Goal: Transaction & Acquisition: Purchase product/service

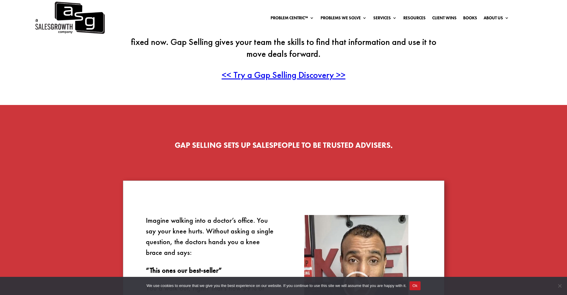
scroll to position [303, 0]
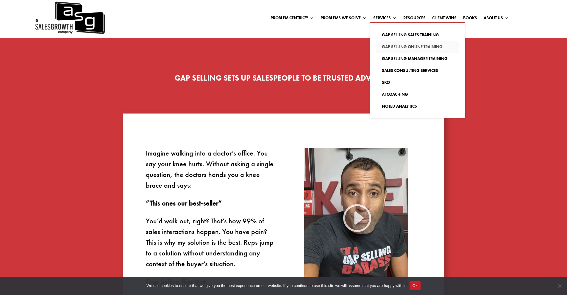
click at [390, 45] on link "Gap Selling Online Training" at bounding box center [417, 47] width 83 height 12
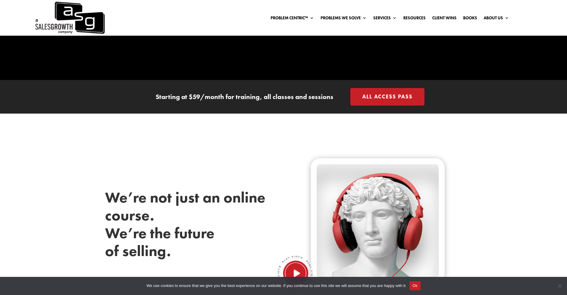
scroll to position [141, 0]
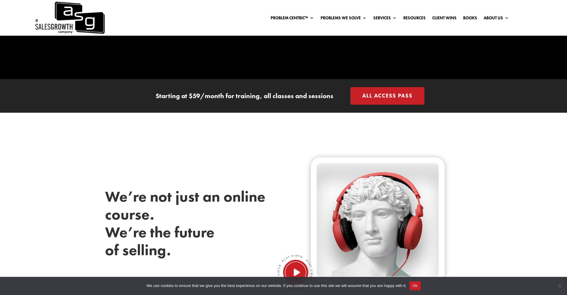
click at [395, 99] on link "All Access Pass" at bounding box center [387, 96] width 74 height 18
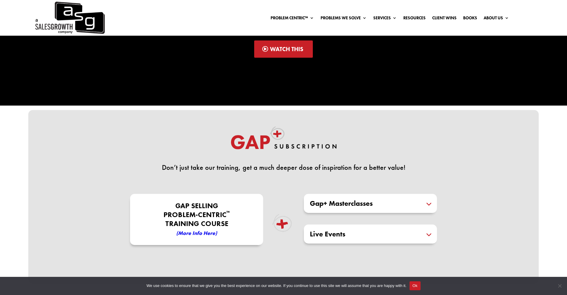
scroll to position [160, 0]
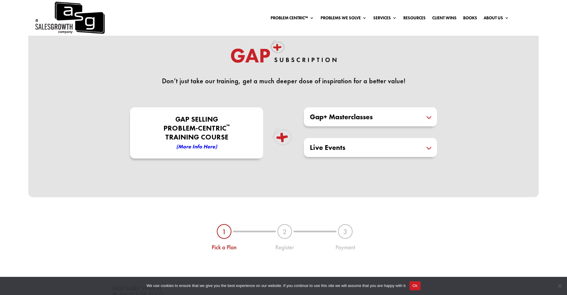
click at [431, 118] on h5 "Gap+ Masterclasses" at bounding box center [370, 116] width 121 height 7
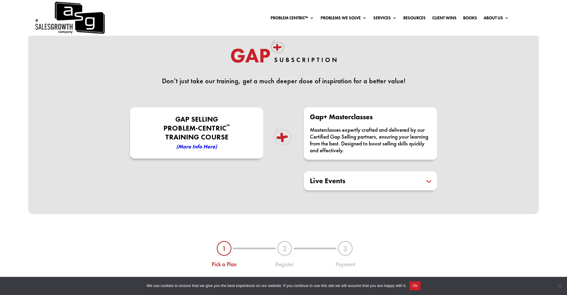
click at [426, 177] on h5 "Live Events" at bounding box center [370, 180] width 121 height 7
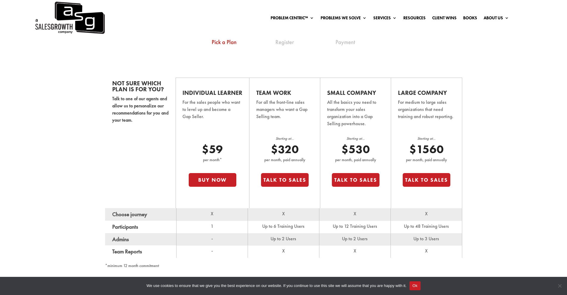
scroll to position [392, 0]
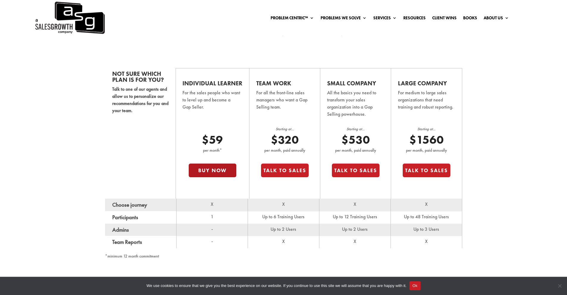
click at [214, 171] on button "Buy Now" at bounding box center [213, 171] width 48 height 14
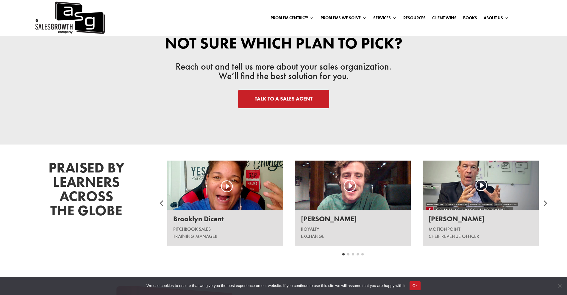
scroll to position [697, 0]
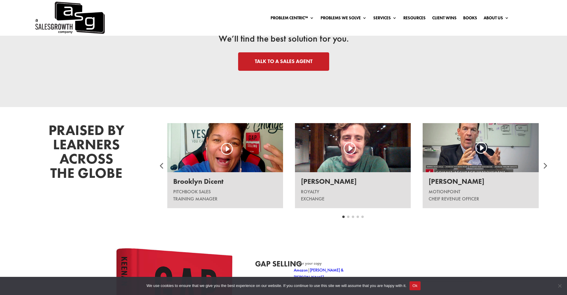
click at [228, 150] on div at bounding box center [225, 147] width 116 height 49
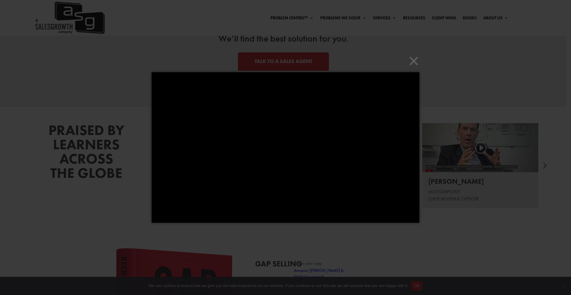
click at [185, 243] on div "× Loading..." at bounding box center [285, 147] width 571 height 295
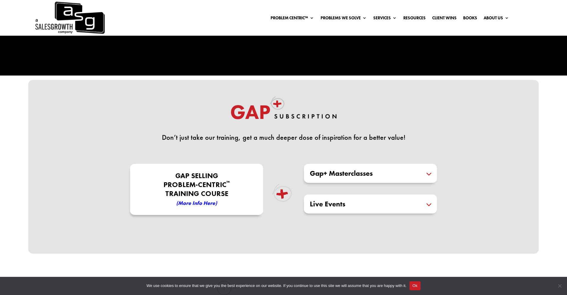
scroll to position [0, 0]
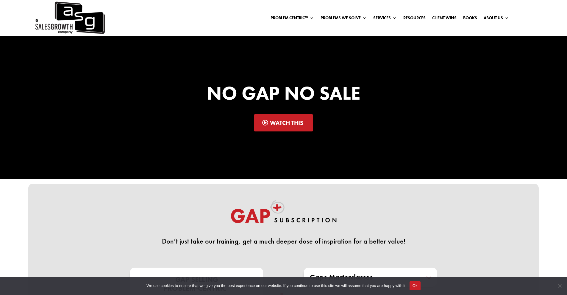
click at [283, 124] on link "Watch This" at bounding box center [283, 122] width 59 height 17
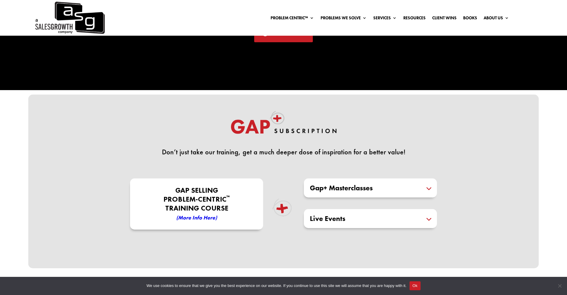
scroll to position [99, 0]
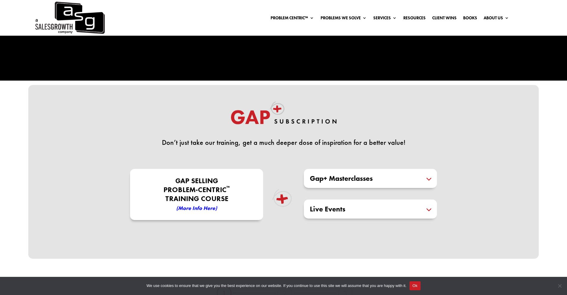
click at [418, 174] on div "Gap+ Masterclasses Masterclasses expertly crafted and delivered by our Certifie…" at bounding box center [370, 178] width 133 height 19
click at [423, 177] on h5 "Gap+ Masterclasses" at bounding box center [370, 178] width 121 height 7
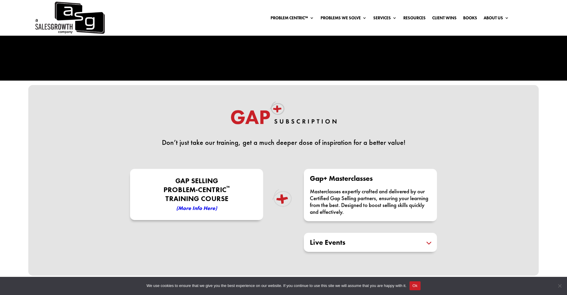
click at [422, 177] on h5 "Gap+ Masterclasses" at bounding box center [370, 178] width 121 height 7
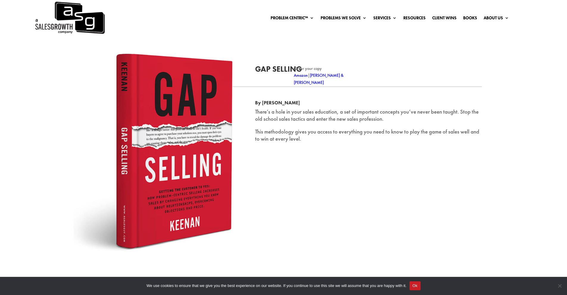
scroll to position [1008, 0]
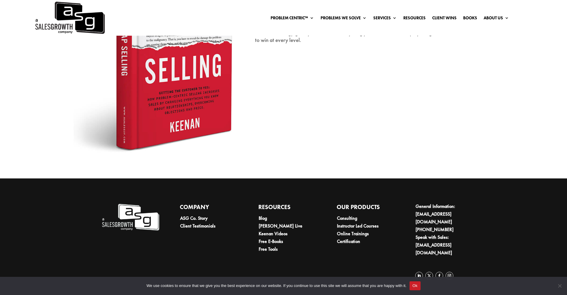
click at [421, 287] on button "Ok" at bounding box center [415, 286] width 11 height 9
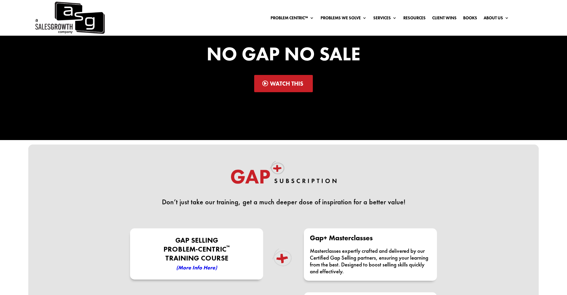
scroll to position [0, 0]
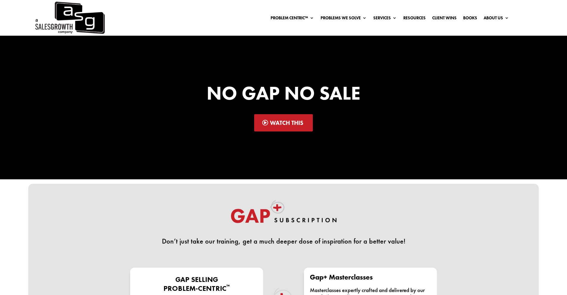
click at [89, 16] on img at bounding box center [69, 18] width 71 height 36
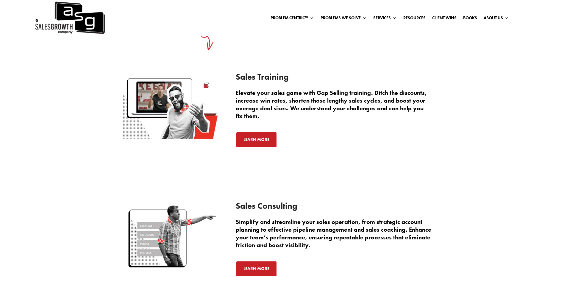
scroll to position [839, 0]
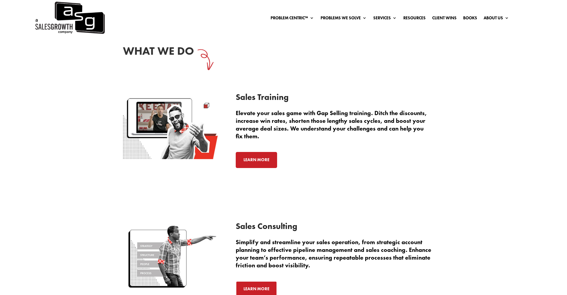
click at [266, 165] on link "Learn More" at bounding box center [256, 160] width 41 height 16
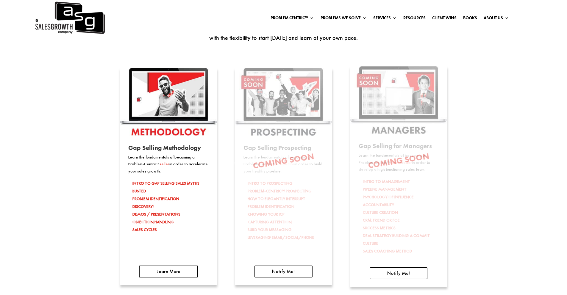
scroll to position [916, 0]
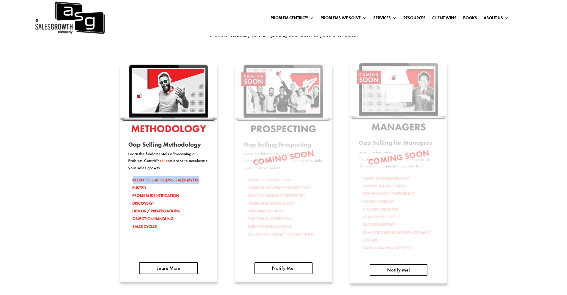
drag, startPoint x: 134, startPoint y: 183, endPoint x: 208, endPoint y: 182, distance: 74.4
click at [208, 182] on li "INTRO TO GAP SELLING SALES MYTHS BUSTED" at bounding box center [170, 183] width 76 height 15
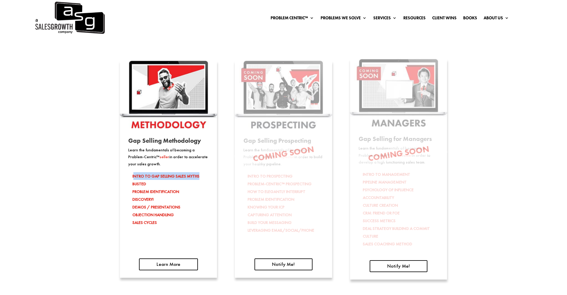
scroll to position [917, 0]
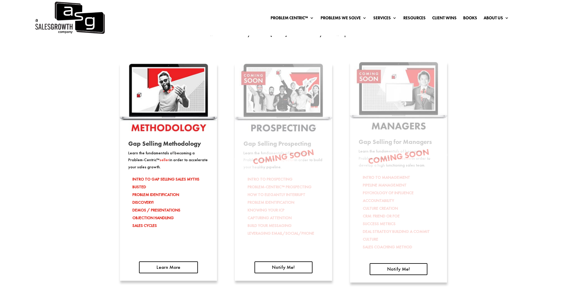
click at [191, 275] on div "Gap Selling Methodology Learn the fundamentals of becoming a Problem-Centric™ s…" at bounding box center [168, 172] width 97 height 217
click at [189, 272] on link "Learn More" at bounding box center [168, 268] width 59 height 12
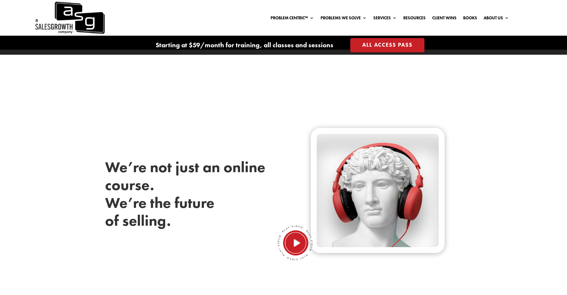
scroll to position [190, 0]
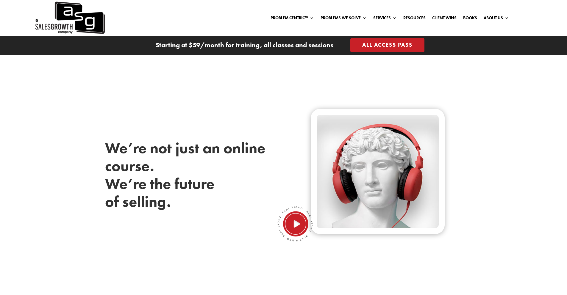
click at [298, 225] on img at bounding box center [295, 224] width 36 height 36
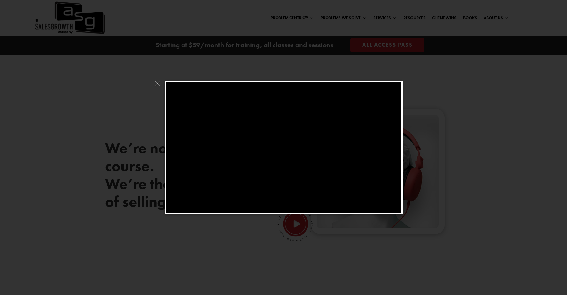
click at [459, 124] on div at bounding box center [283, 147] width 567 height 295
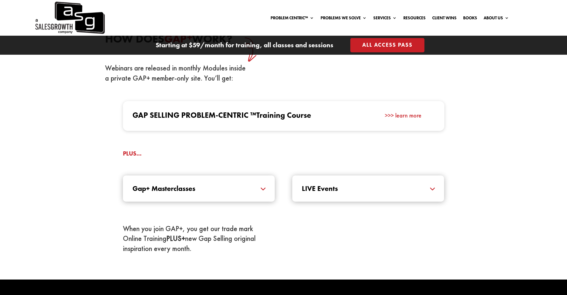
scroll to position [585, 0]
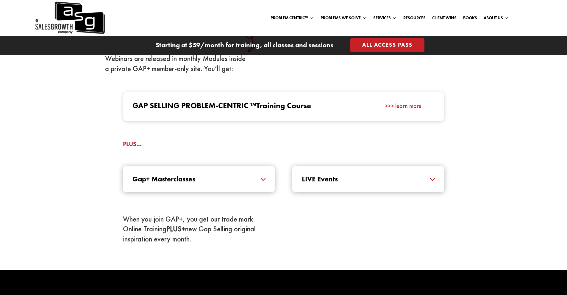
click at [261, 179] on h5 "Gap+ Masterclasses" at bounding box center [198, 179] width 133 height 7
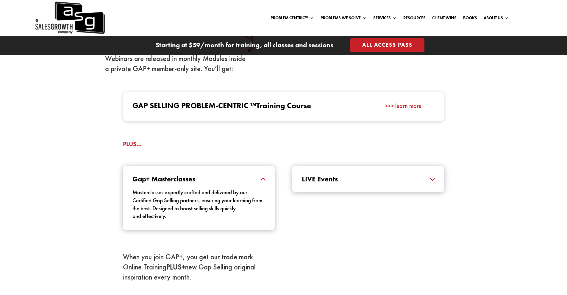
click at [261, 178] on h5 "Gap+ Masterclasses" at bounding box center [198, 179] width 133 height 7
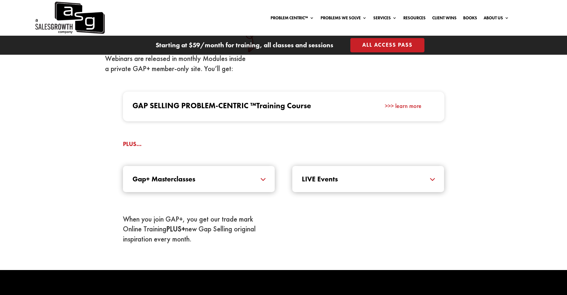
click at [417, 182] on h5 "LIVE Events" at bounding box center [368, 179] width 133 height 7
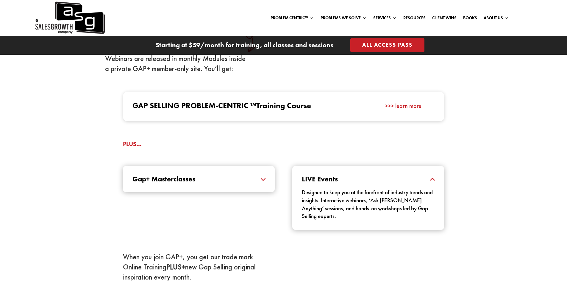
click at [416, 184] on div "Designed to keep you at the forefront of industry trends and insights. Interact…" at bounding box center [368, 202] width 133 height 38
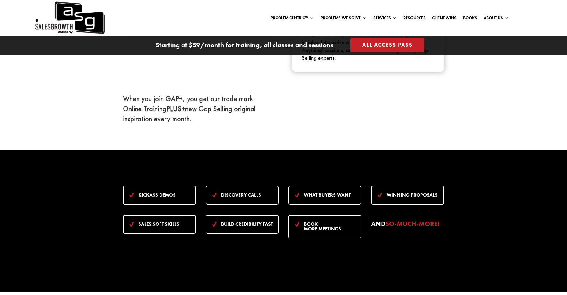
scroll to position [786, 0]
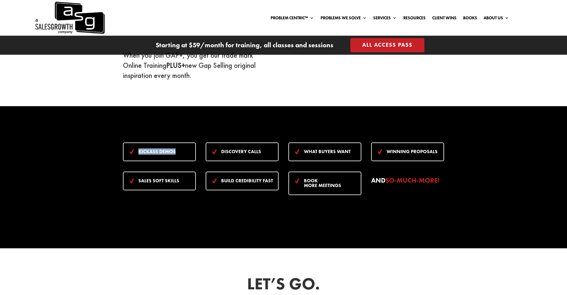
drag, startPoint x: 139, startPoint y: 151, endPoint x: 189, endPoint y: 150, distance: 49.4
click at [188, 150] on h4 "Kickass Demos" at bounding box center [164, 153] width 52 height 8
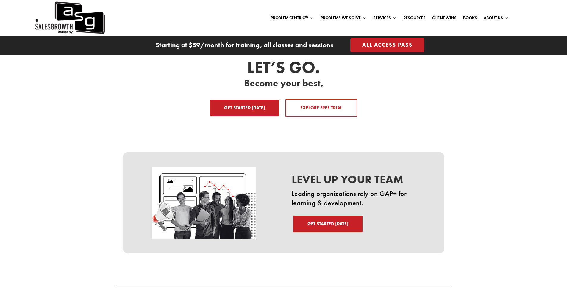
scroll to position [921, 0]
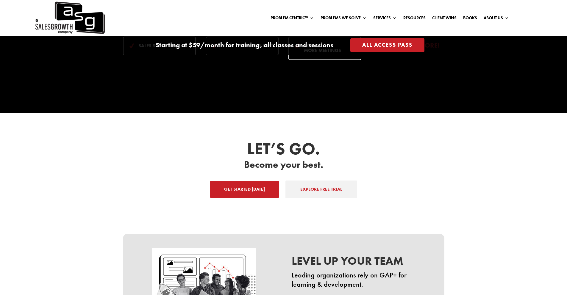
click at [324, 185] on link "EXPLORE FREE TRIAL" at bounding box center [321, 190] width 72 height 18
